Goal: Transaction & Acquisition: Purchase product/service

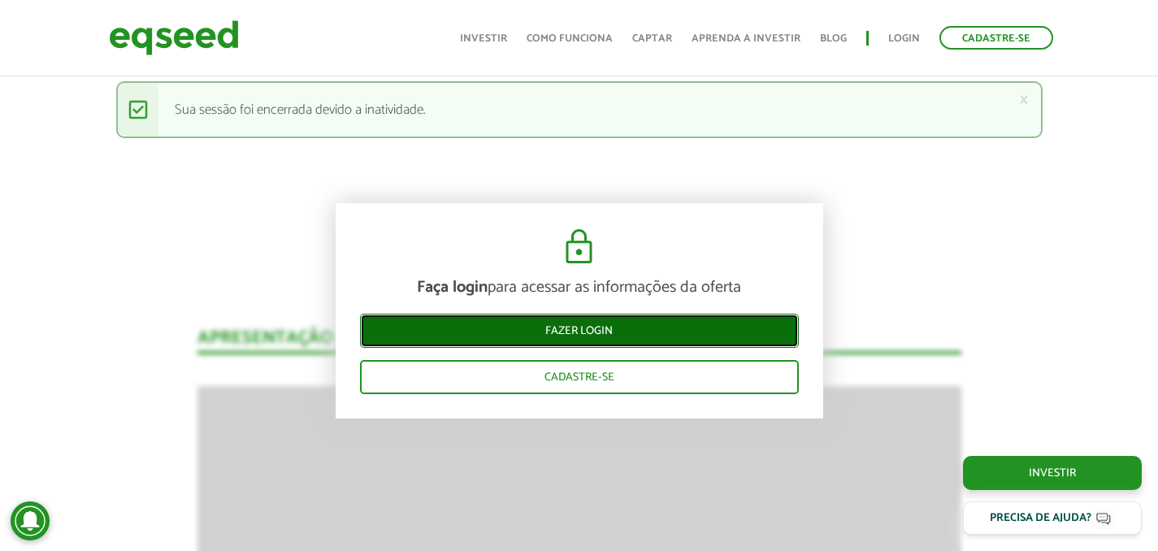
click at [494, 331] on link "Fazer login" at bounding box center [579, 331] width 439 height 34
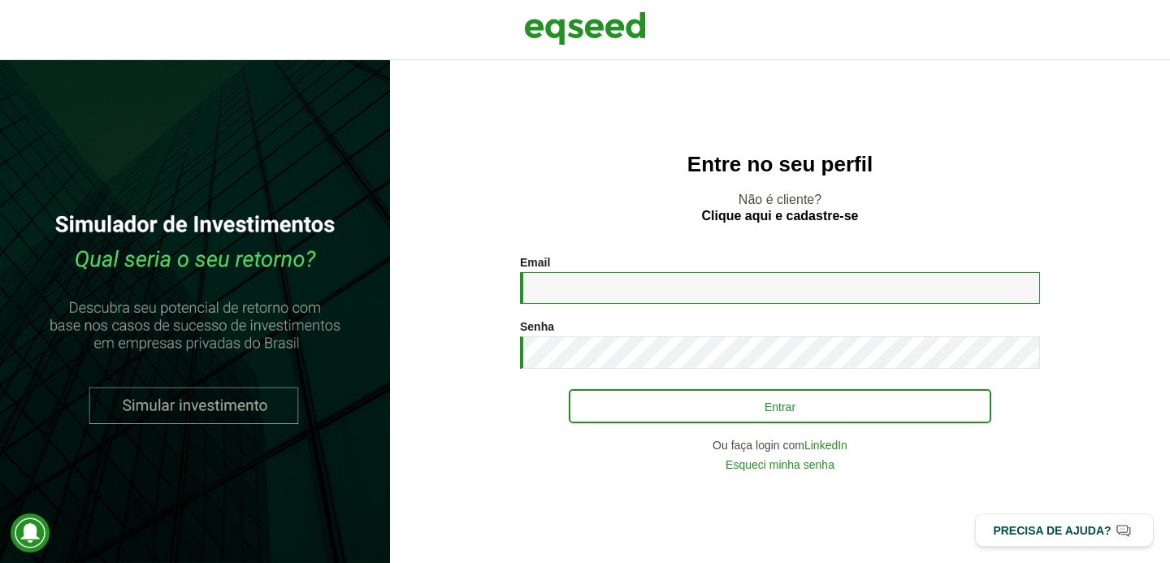
type input "**********"
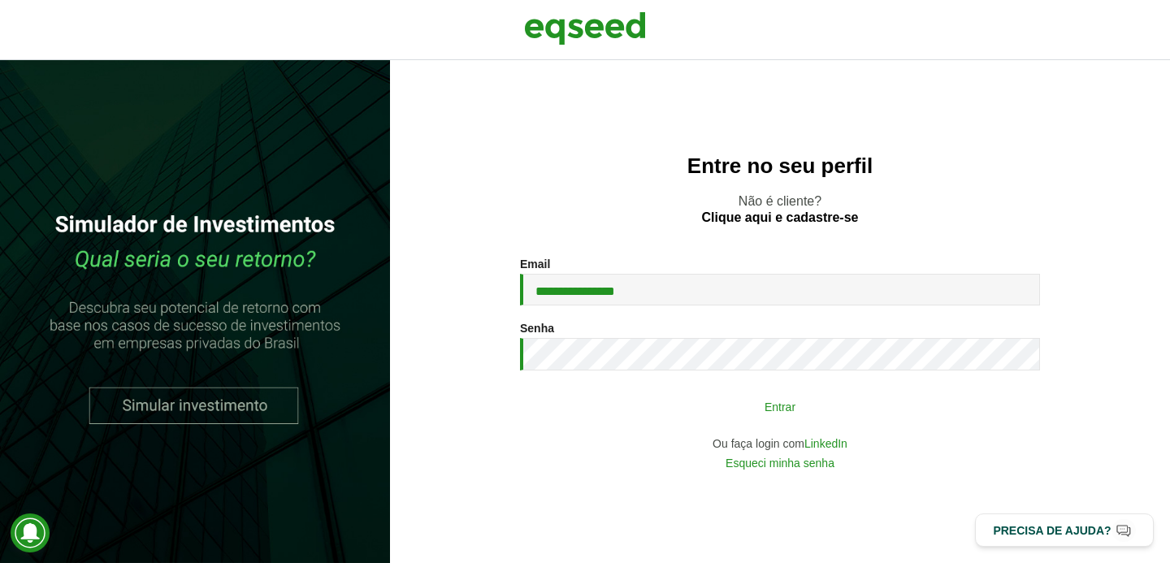
click at [744, 419] on button "Entrar" at bounding box center [780, 406] width 422 height 31
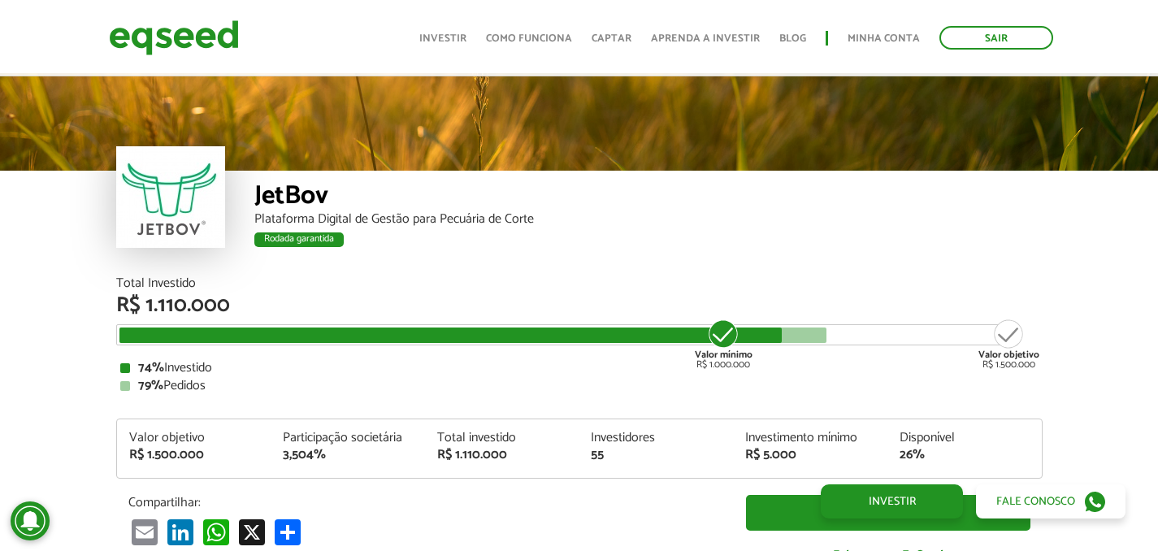
scroll to position [1676, 0]
